Goal: Information Seeking & Learning: Understand process/instructions

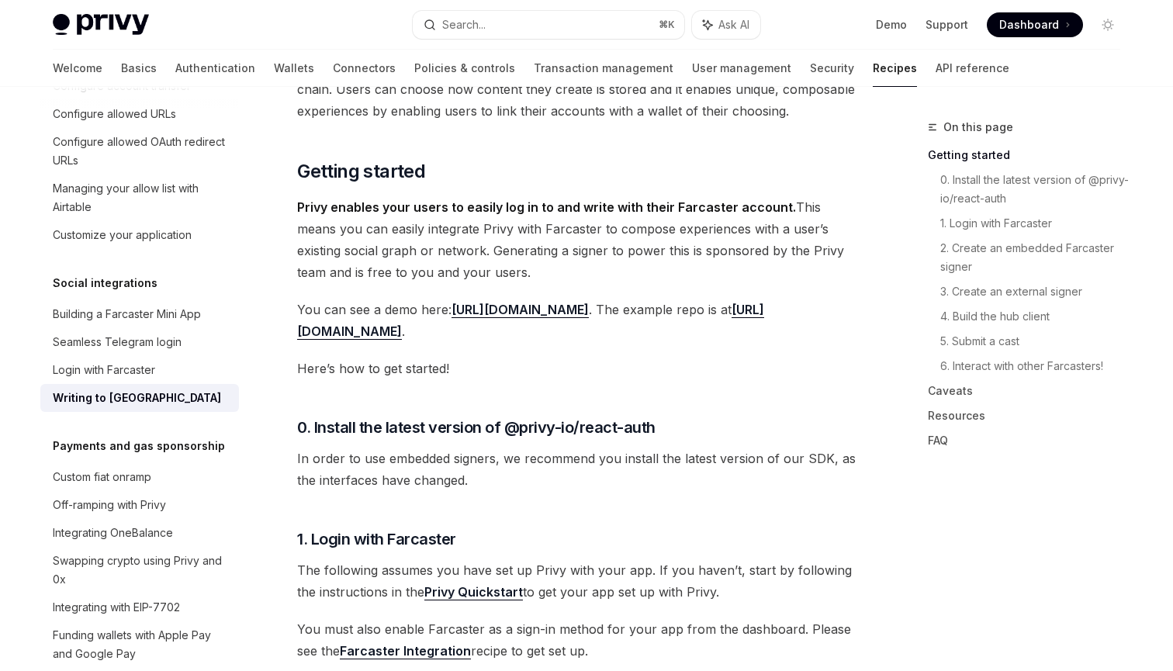
scroll to position [140, 0]
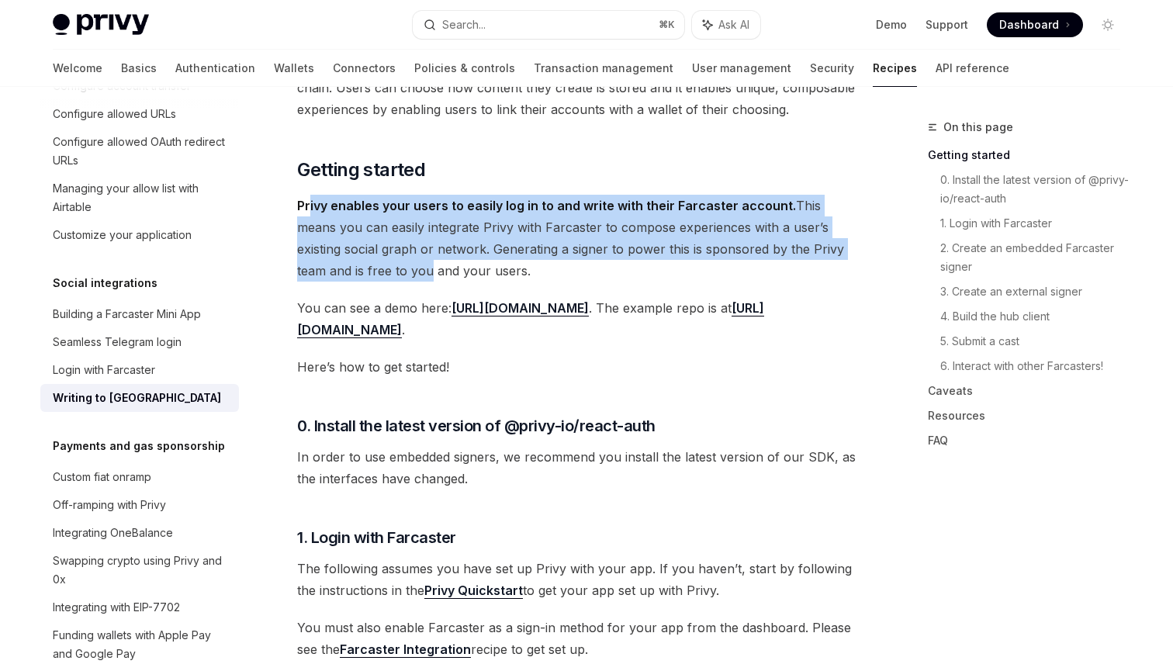
drag, startPoint x: 312, startPoint y: 211, endPoint x: 365, endPoint y: 262, distance: 74.0
click at [365, 262] on span "Privy enables your users to easily log in to and write with their Farcaster acc…" at bounding box center [576, 238] width 559 height 87
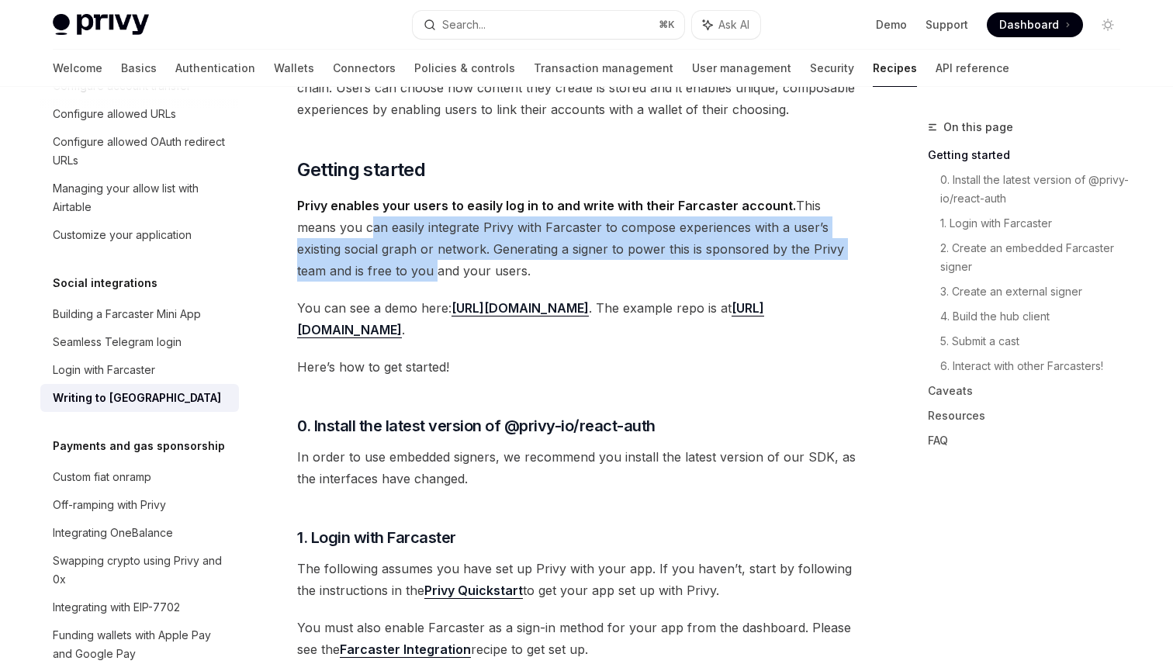
drag, startPoint x: 365, startPoint y: 262, endPoint x: 329, endPoint y: 223, distance: 53.2
click at [329, 223] on span "Privy enables your users to easily log in to and write with their Farcaster acc…" at bounding box center [576, 238] width 559 height 87
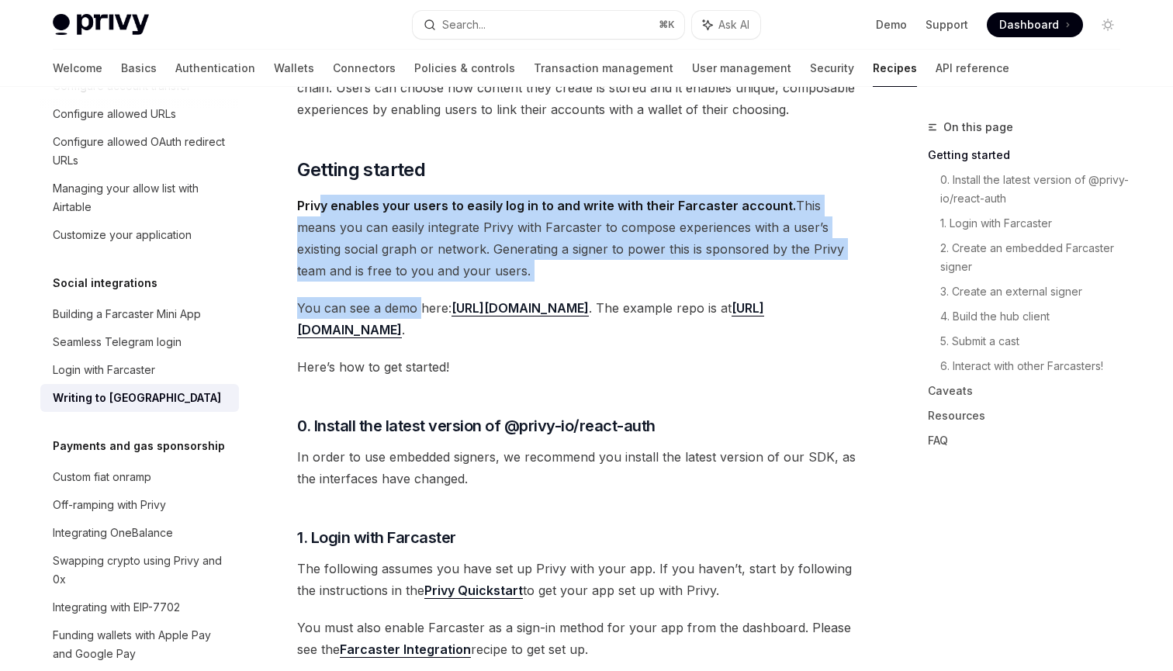
drag, startPoint x: 324, startPoint y: 209, endPoint x: 422, endPoint y: 304, distance: 136.6
click at [422, 304] on span "You can see a demo here: [URL][DOMAIN_NAME] . The example repo is at [URL][DOMA…" at bounding box center [576, 318] width 559 height 43
drag, startPoint x: 401, startPoint y: 278, endPoint x: 320, endPoint y: 182, distance: 124.9
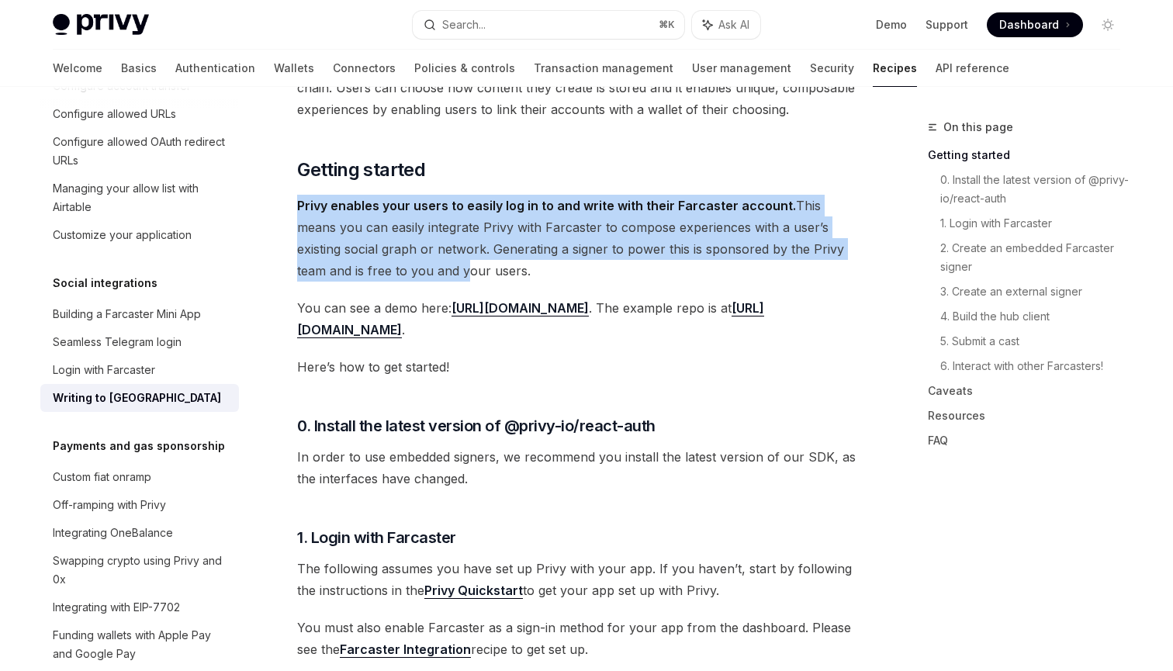
drag, startPoint x: 323, startPoint y: 194, endPoint x: 426, endPoint y: 292, distance: 142.6
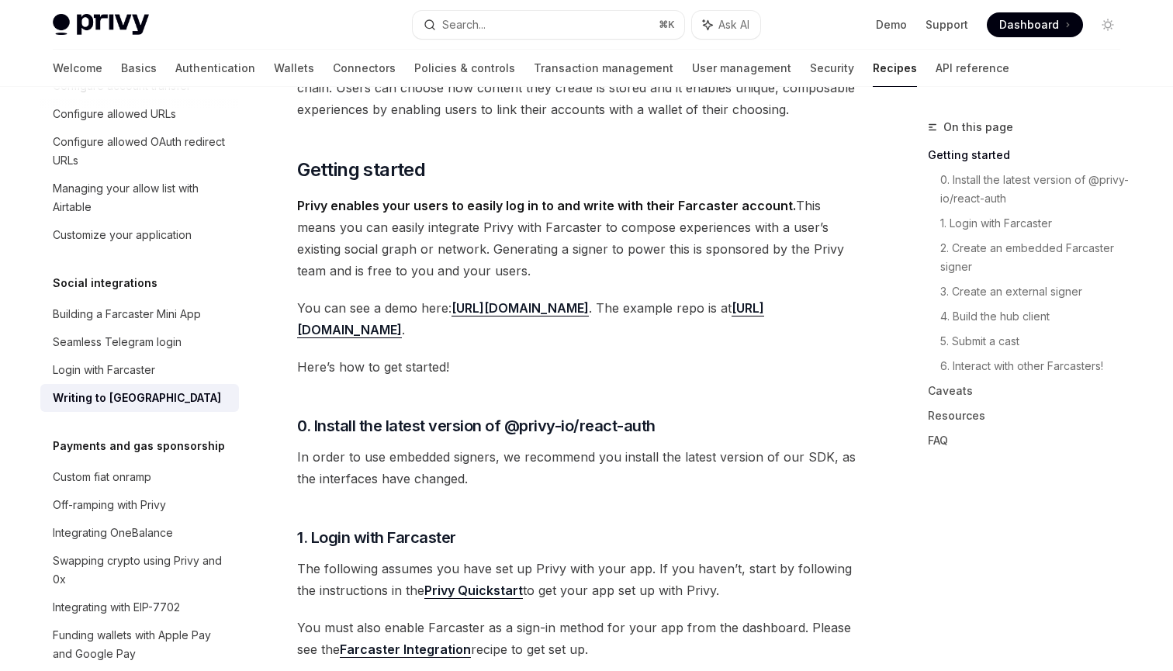
drag, startPoint x: 416, startPoint y: 280, endPoint x: 326, endPoint y: 187, distance: 129.4
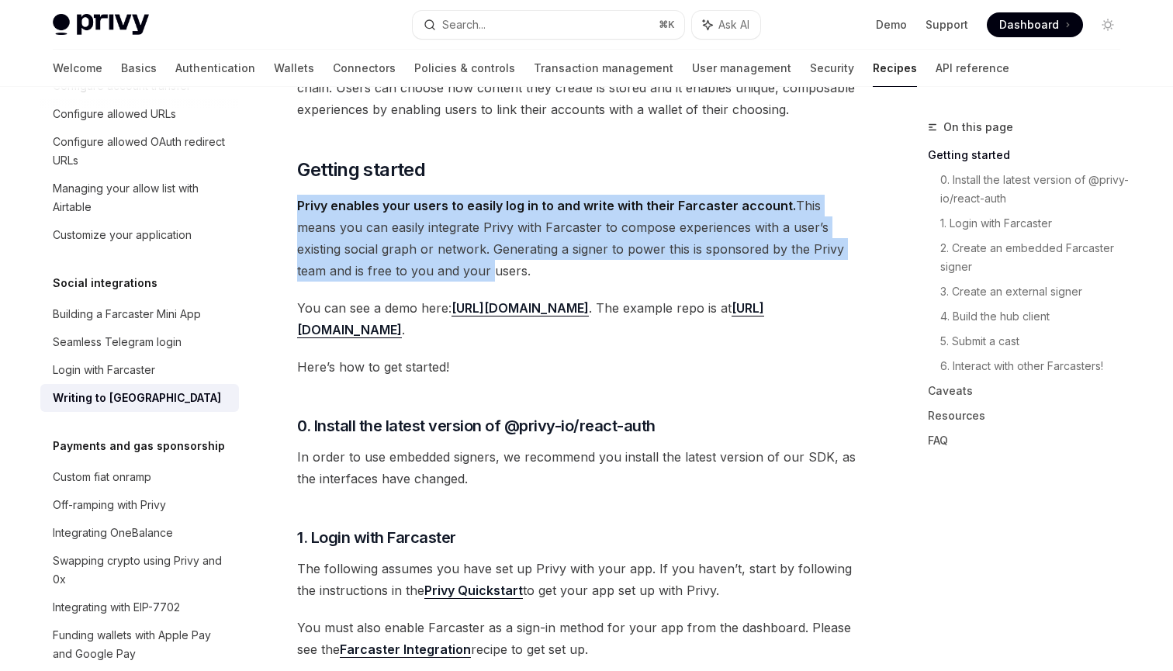
drag, startPoint x: 326, startPoint y: 187, endPoint x: 403, endPoint y: 267, distance: 110.8
click at [403, 267] on span "Privy enables your users to easily log in to and write with their Farcaster acc…" at bounding box center [576, 238] width 559 height 87
drag, startPoint x: 403, startPoint y: 267, endPoint x: 346, endPoint y: 192, distance: 94.0
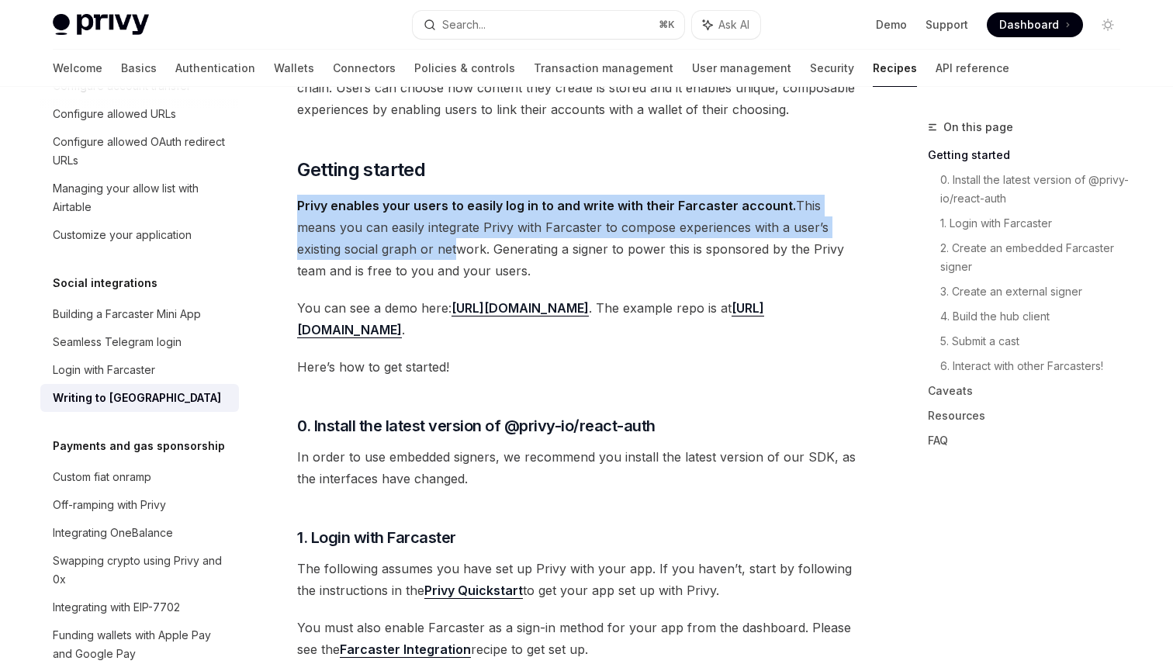
drag, startPoint x: 330, startPoint y: 192, endPoint x: 400, endPoint y: 250, distance: 91.4
click at [400, 250] on span "Privy enables your users to easily log in to and write with their Farcaster acc…" at bounding box center [576, 238] width 559 height 87
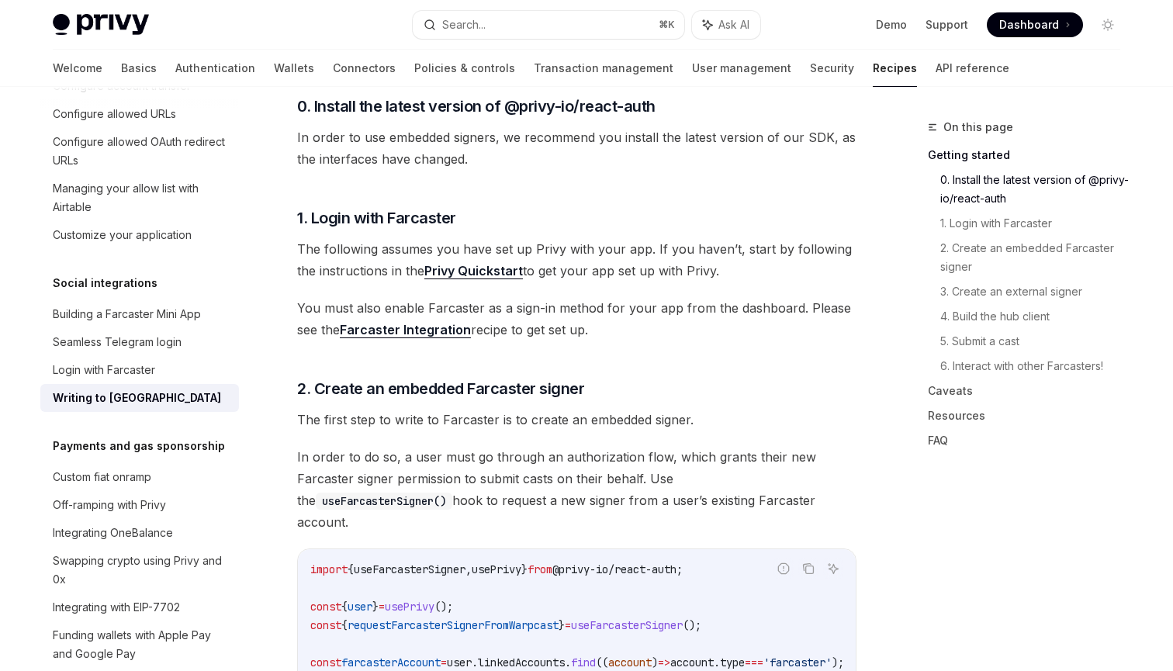
scroll to position [465, 0]
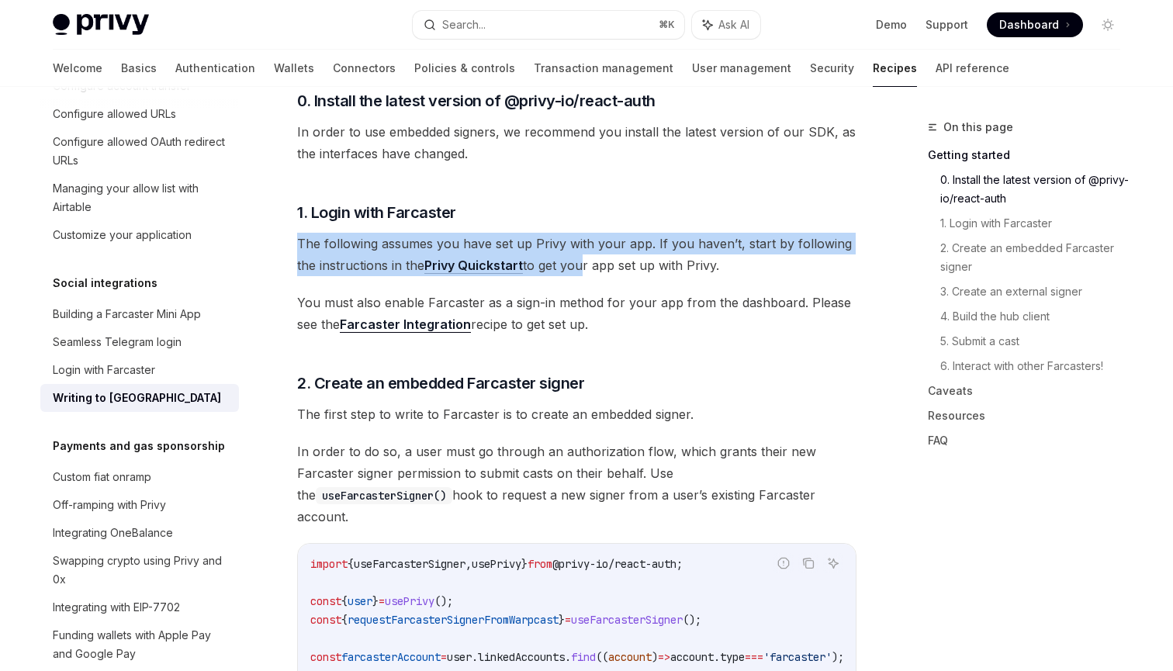
drag, startPoint x: 581, startPoint y: 255, endPoint x: 524, endPoint y: 229, distance: 62.5
drag, startPoint x: 529, startPoint y: 237, endPoint x: 571, endPoint y: 262, distance: 49.1
click at [571, 262] on span "The following assumes you have set up Privy with your app. If you haven’t, star…" at bounding box center [576, 254] width 559 height 43
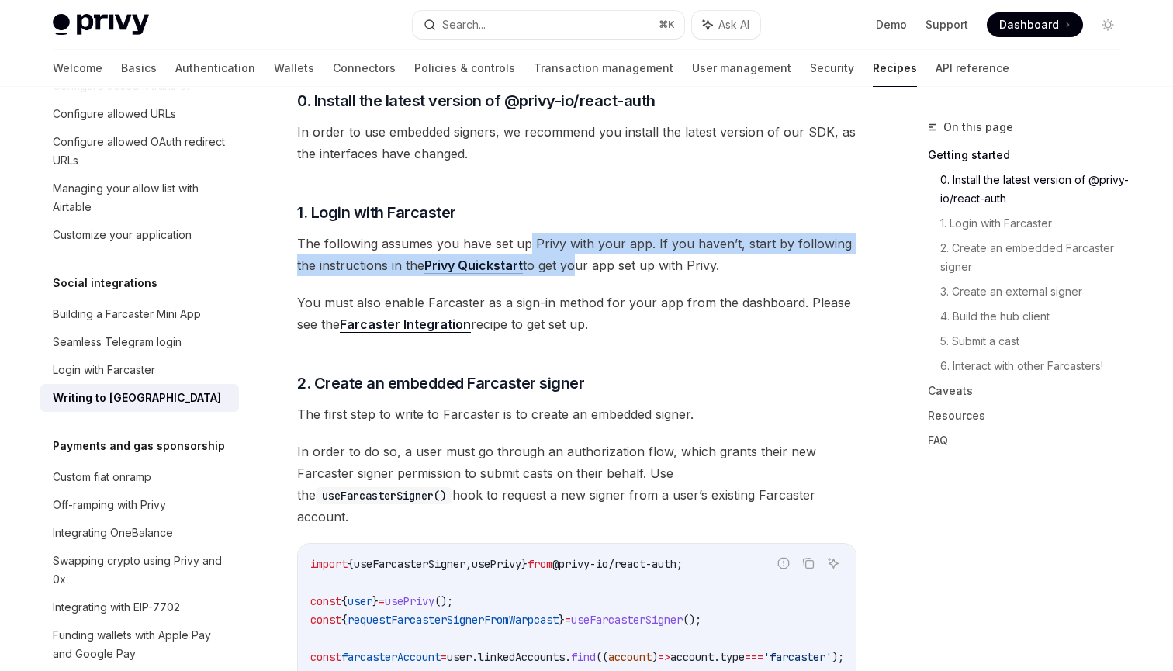
click at [571, 262] on span "The following assumes you have set up Privy with your app. If you haven’t, star…" at bounding box center [576, 254] width 559 height 43
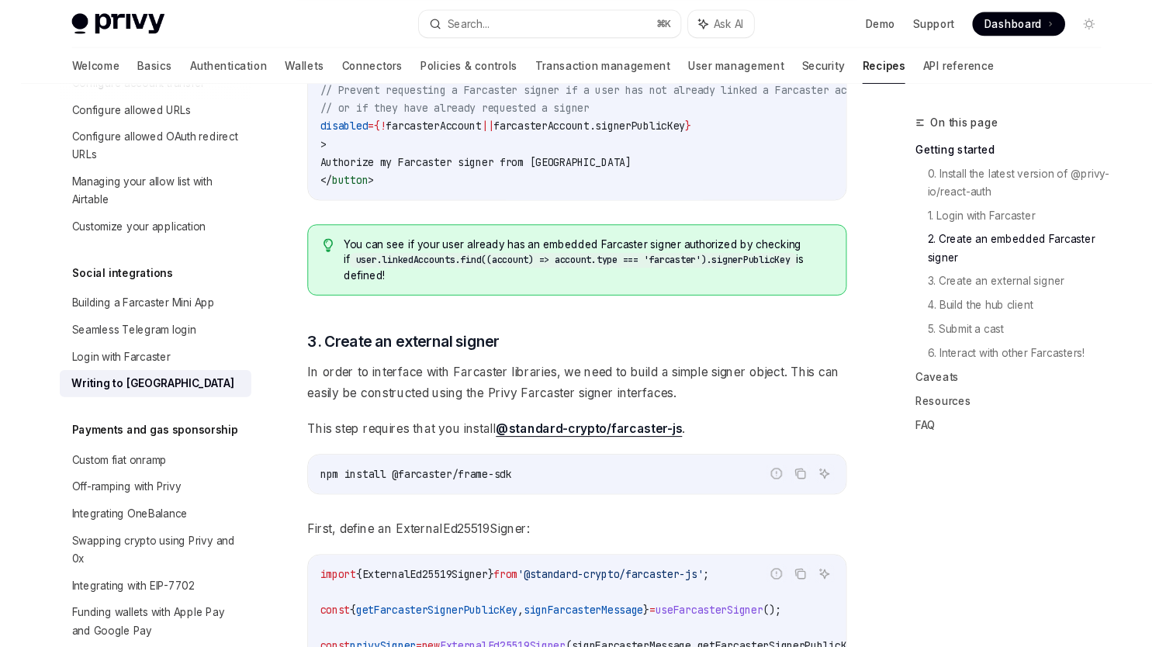
scroll to position [1736, 0]
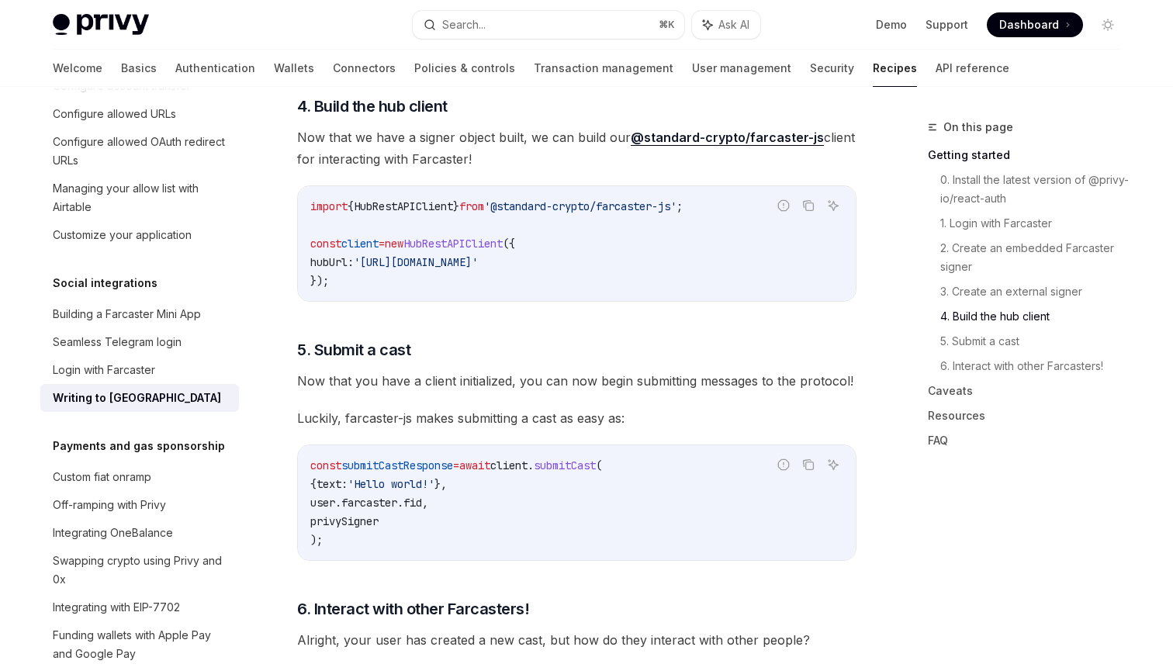
click at [758, 254] on code "import { HubRestAPIClient } from '@standard-crypto/farcaster-js' ; const client…" at bounding box center [576, 243] width 533 height 93
type textarea "*"
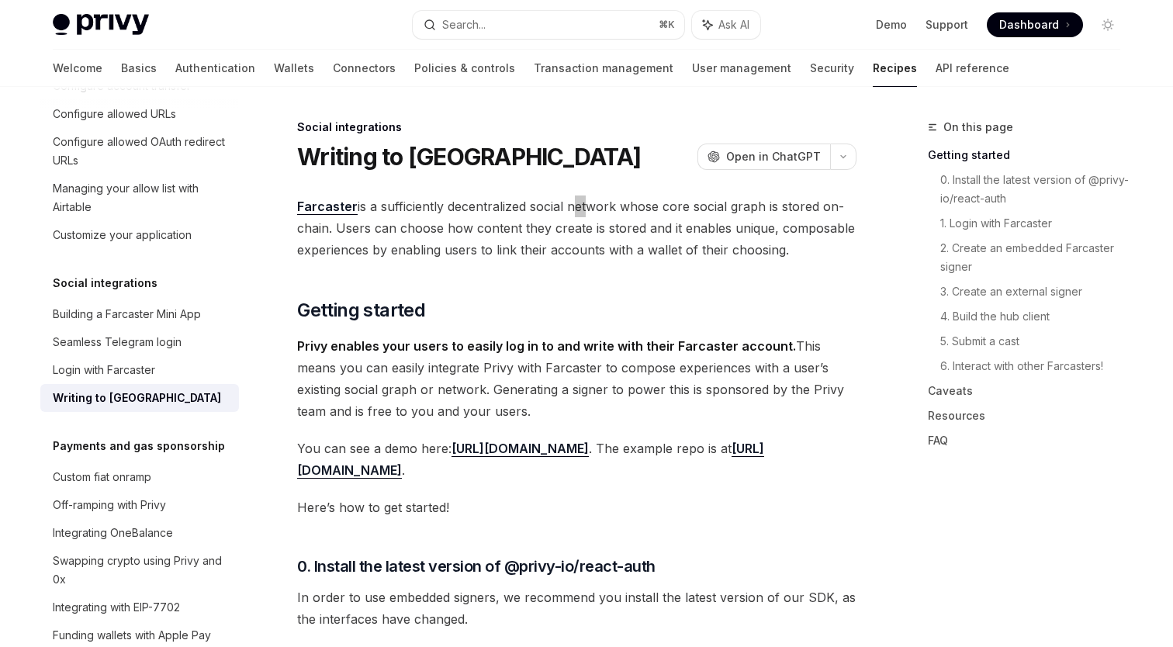
scroll to position [3556, 0]
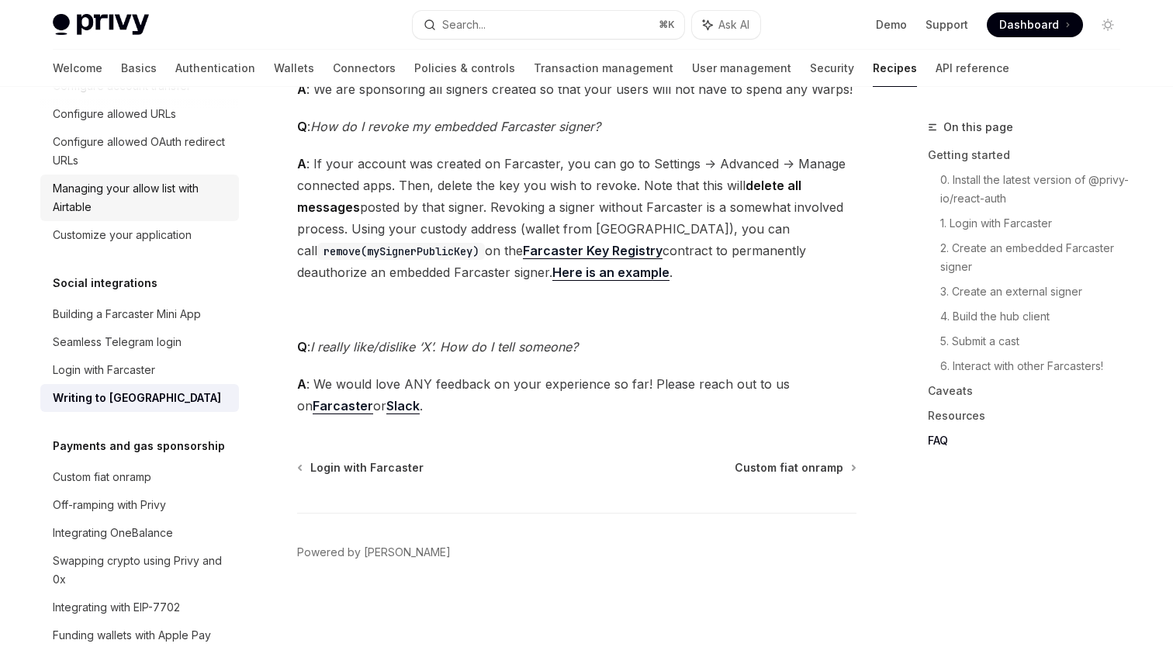
scroll to position [3963, 0]
